Goal: Find contact information: Find contact information

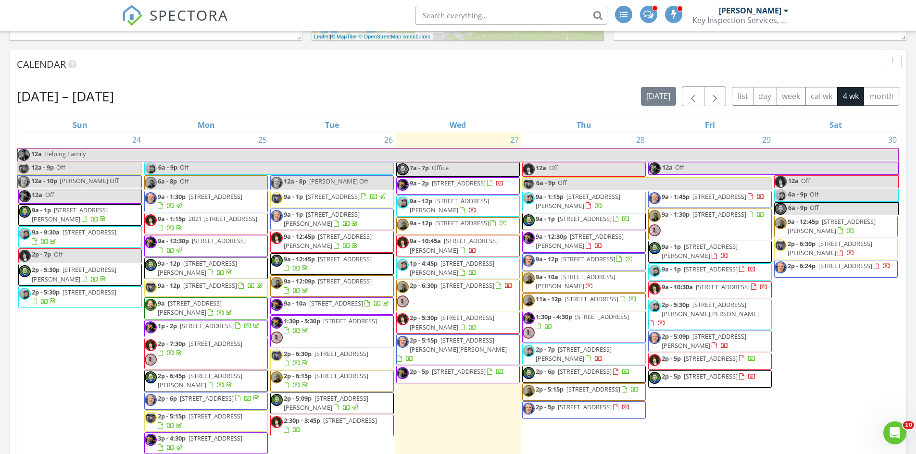
scroll to position [407, 0]
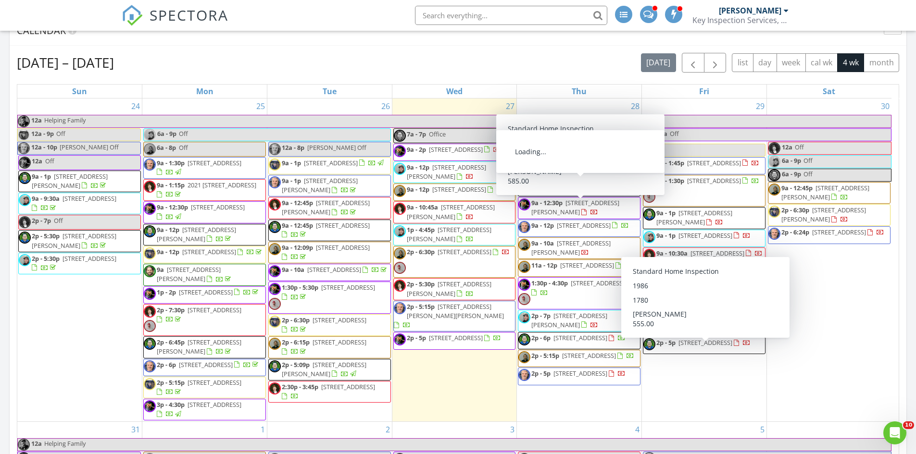
click at [576, 189] on span "[STREET_ADDRESS]" at bounding box center [581, 185] width 54 height 9
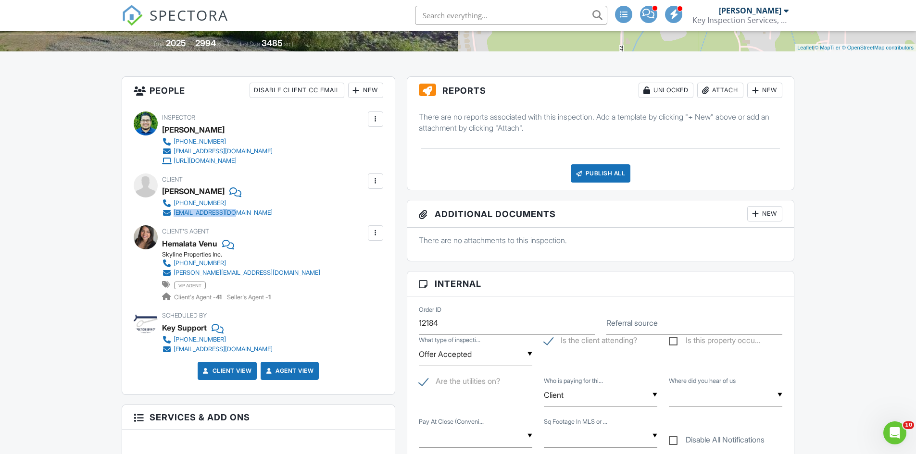
drag, startPoint x: 233, startPoint y: 214, endPoint x: 175, endPoint y: 214, distance: 58.7
click at [175, 214] on div "425-503-9243 vinay6.j@gmail.com" at bounding box center [221, 208] width 118 height 19
copy div "vinay6.j@gmail.com"
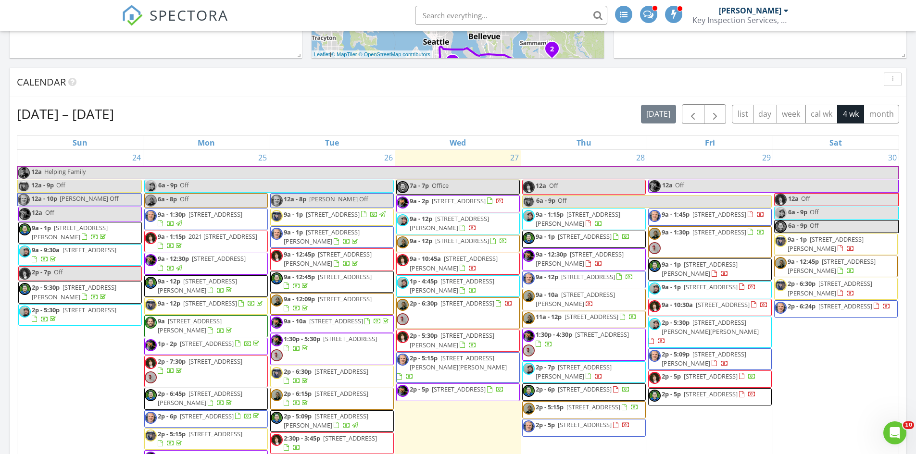
scroll to position [390, 0]
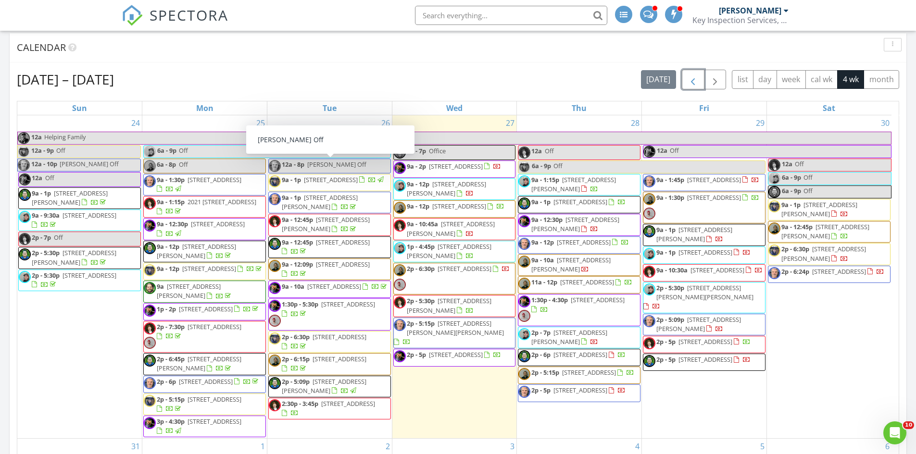
click at [688, 79] on span "button" at bounding box center [693, 80] width 12 height 12
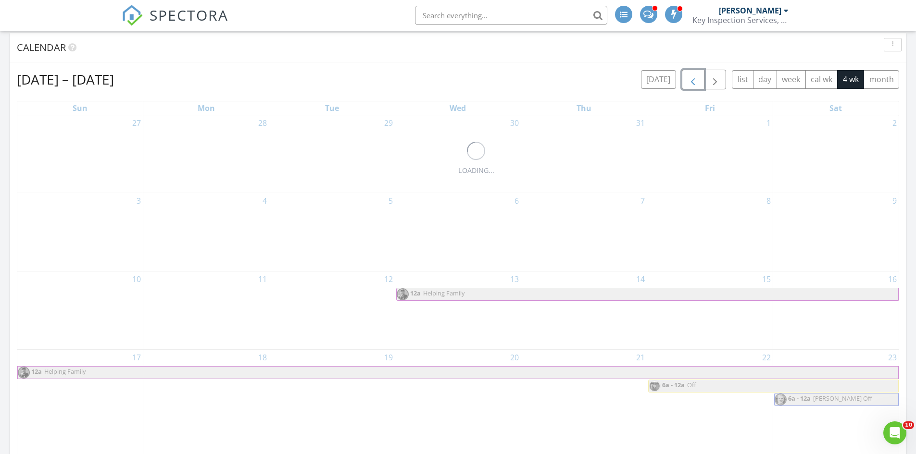
click at [688, 79] on span "button" at bounding box center [693, 80] width 12 height 12
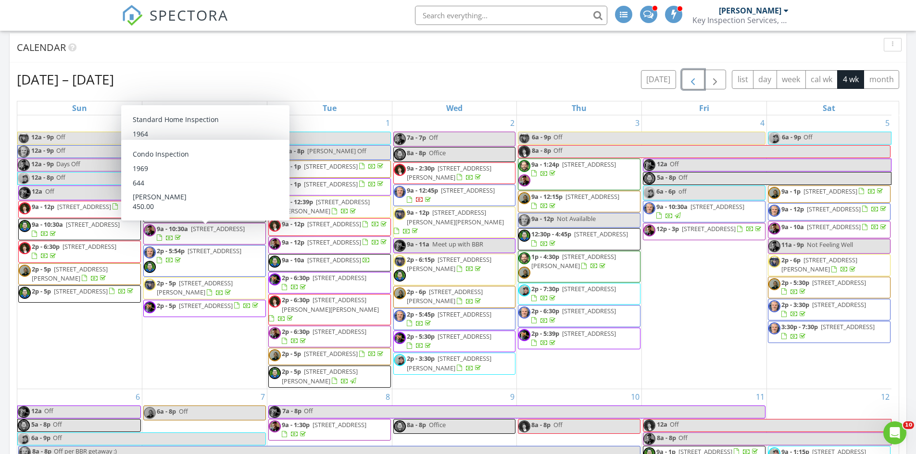
click at [205, 233] on span "22995 Marine View Dr S D304, Des Moines 98198" at bounding box center [218, 229] width 54 height 9
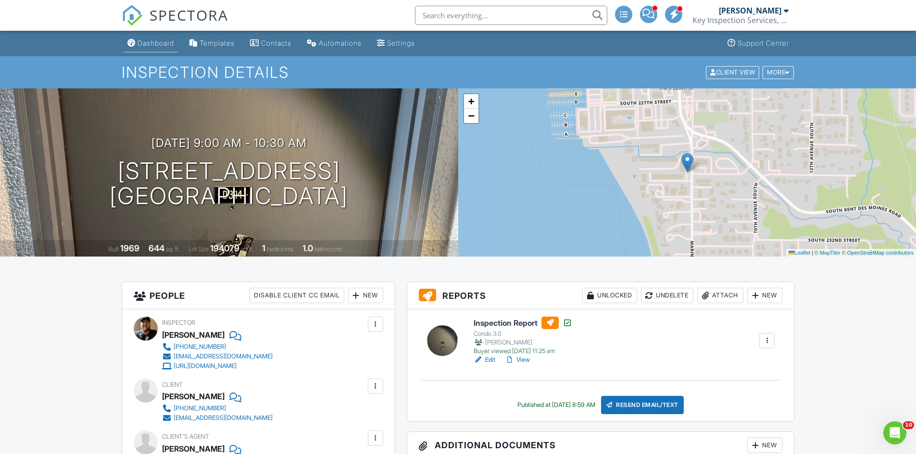
click at [140, 38] on link "Dashboard" at bounding box center [151, 44] width 54 height 18
click at [155, 39] on div "Dashboard" at bounding box center [156, 43] width 37 height 8
